Goal: Ask a question: Ask a question

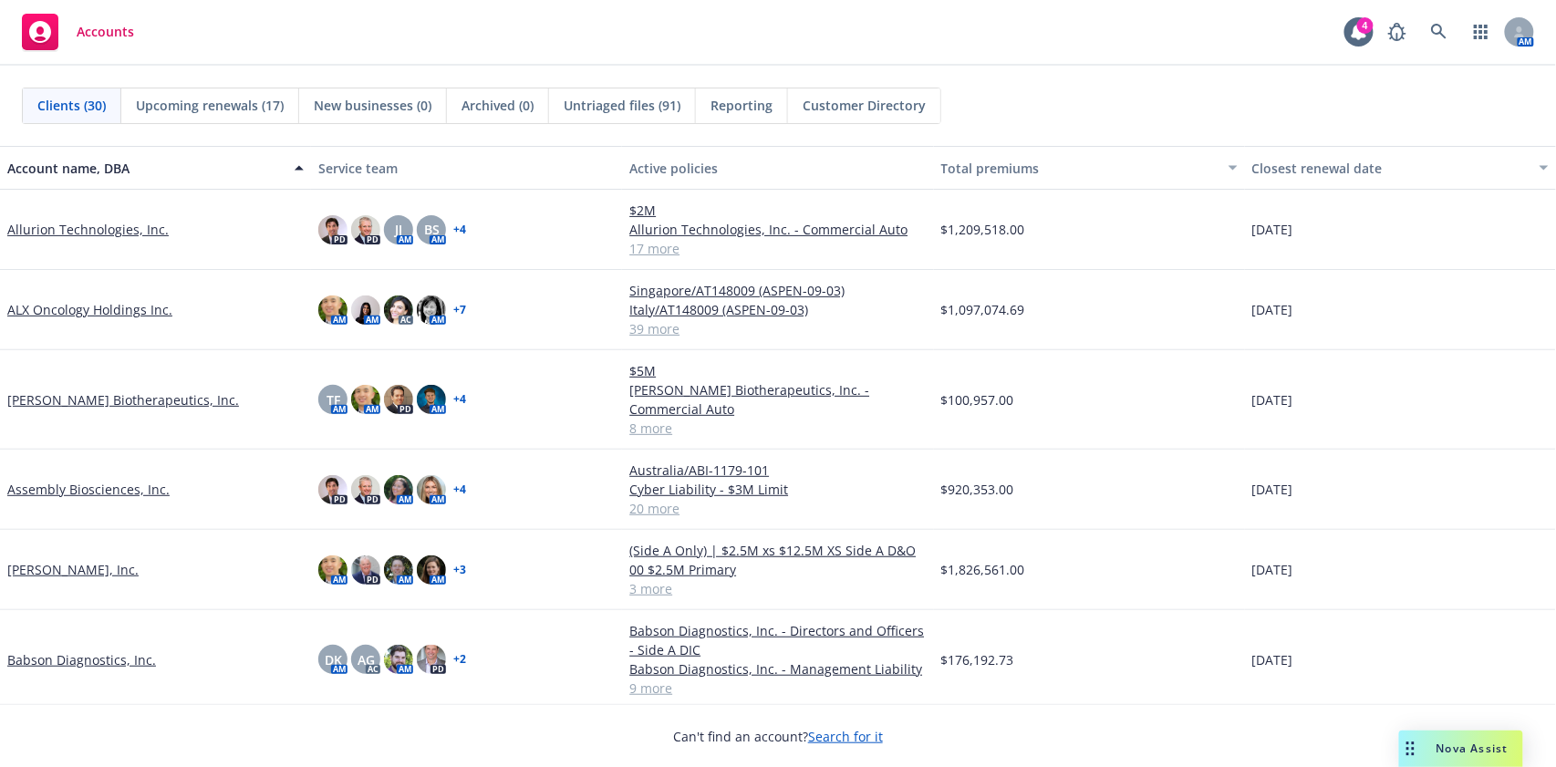
click at [1439, 743] on span "Nova Assist" at bounding box center [1473, 749] width 72 height 16
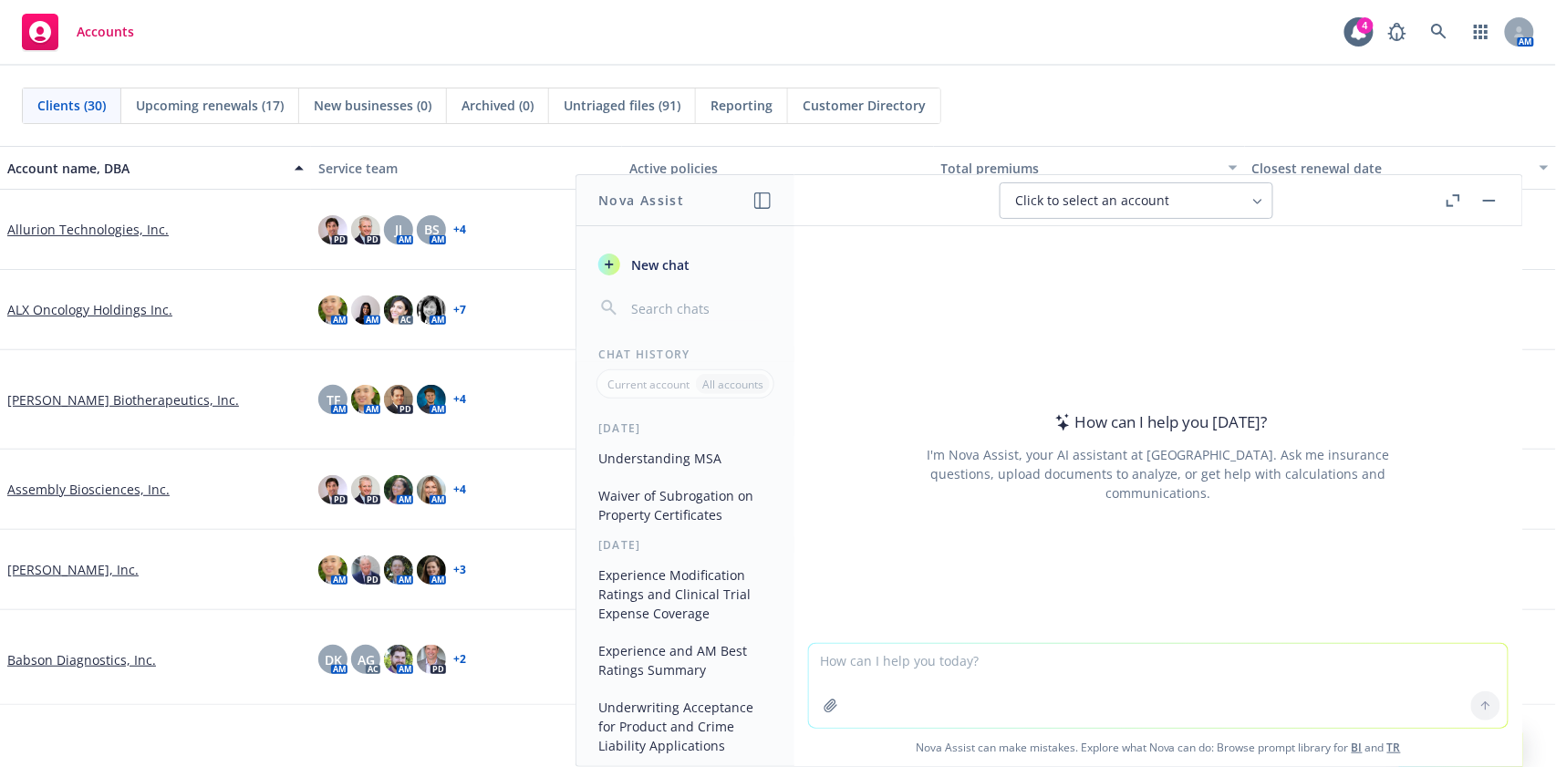
click at [996, 655] on textarea at bounding box center [1158, 686] width 699 height 84
type textarea "how to spell sommersault?"
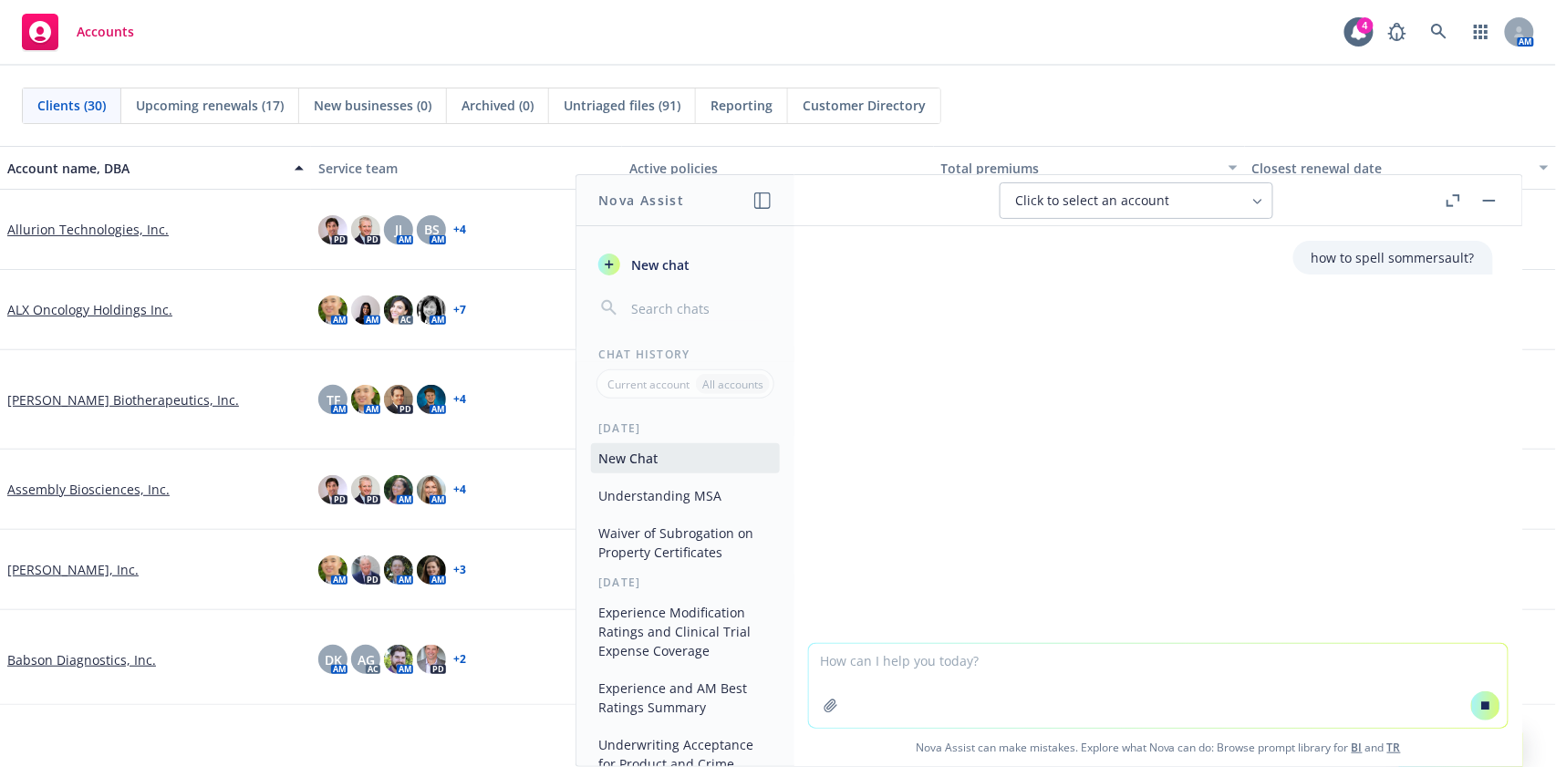
click at [908, 527] on div "how to spell sommersault?" at bounding box center [1159, 434] width 728 height 417
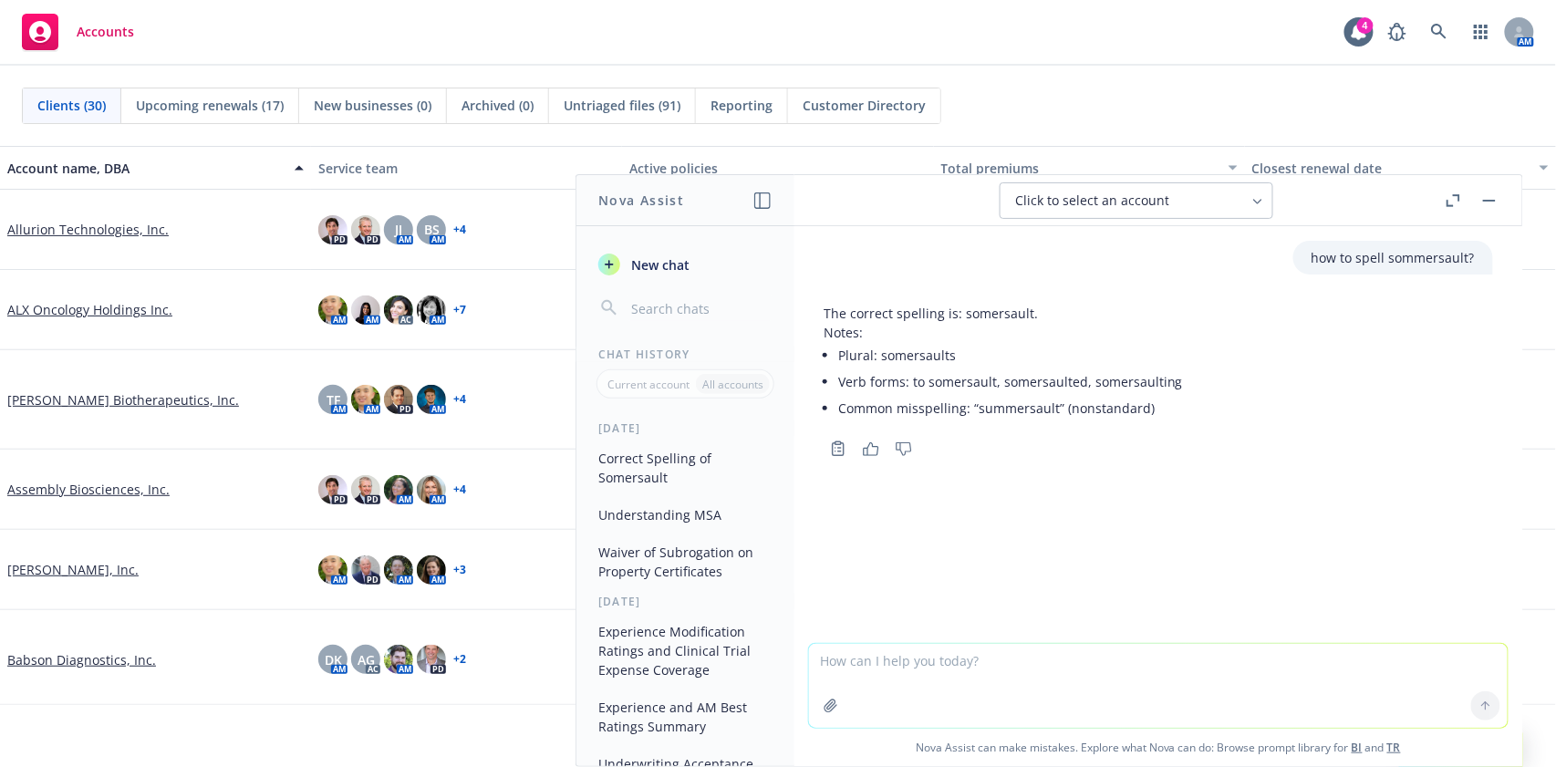
click at [1494, 201] on rect "button" at bounding box center [1489, 201] width 13 height 2
